Goal: Register for event/course

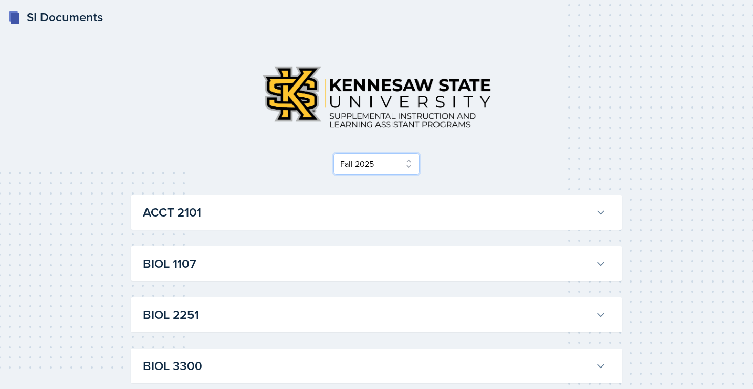
click at [350, 163] on select "Select Semester Fall 2025 Summer 2025 Spring 2025 Fall 2024 Summer 2024 Spring …" at bounding box center [376, 164] width 86 height 22
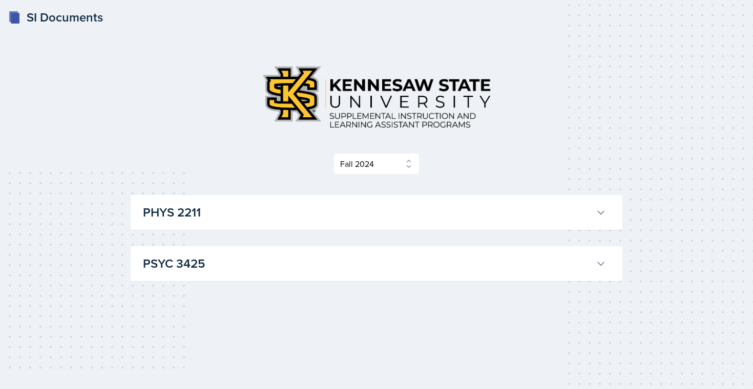
click at [366, 176] on div "Select Semester Fall 2025 Summer 2025 Spring 2025 Fall 2024 Summer 2024 Spring …" at bounding box center [377, 169] width 492 height 224
click at [364, 170] on select "Select Semester Fall 2025 Summer 2025 Spring 2025 Fall 2024 Summer 2024 Spring …" at bounding box center [376, 164] width 86 height 22
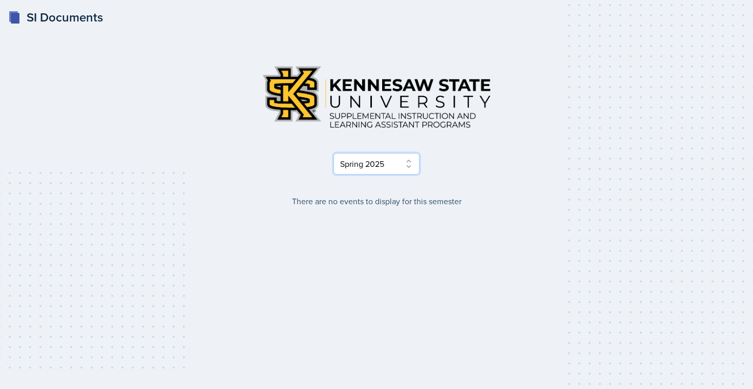
click at [370, 160] on select "Select Semester Fall 2025 Summer 2025 Spring 2025 Fall 2024 Summer 2024 Spring …" at bounding box center [376, 164] width 86 height 22
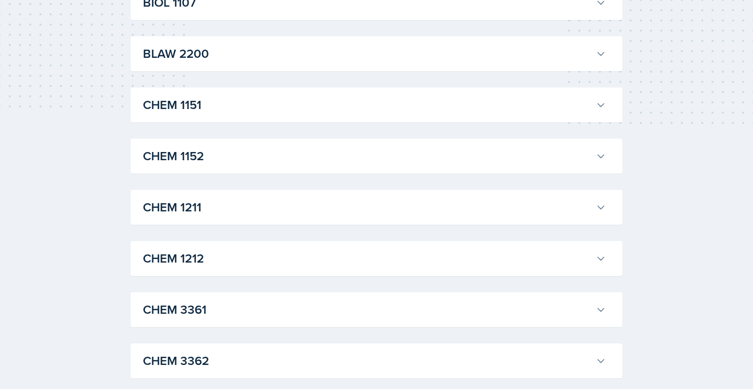
click at [251, 267] on h3 "CHEM 1212" at bounding box center [367, 258] width 449 height 18
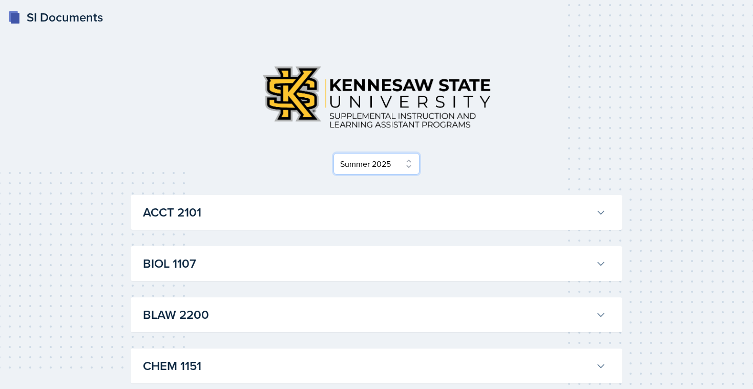
click at [385, 168] on select "Select Semester Fall 2025 Summer 2025 Spring 2025 Fall 2024 Summer 2024 Spring …" at bounding box center [376, 164] width 86 height 22
click at [380, 162] on select "Select Semester Fall 2025 Summer 2025 Spring 2025 Fall 2024 Summer 2024 Spring …" at bounding box center [376, 164] width 86 height 22
select select "2bed604d-1099-4043-b1bc-2365e8740244"
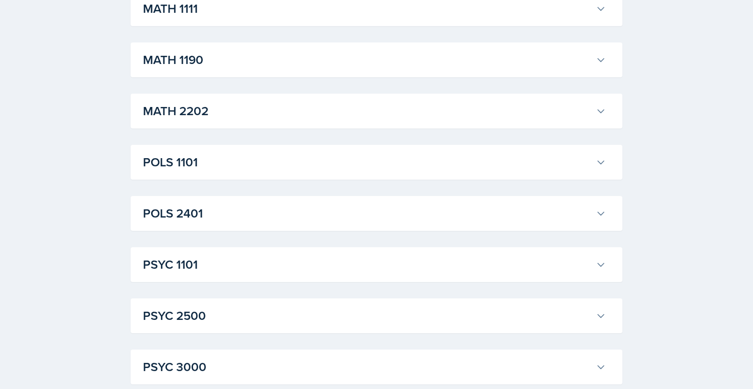
scroll to position [726, 0]
